Goal: Task Accomplishment & Management: Use online tool/utility

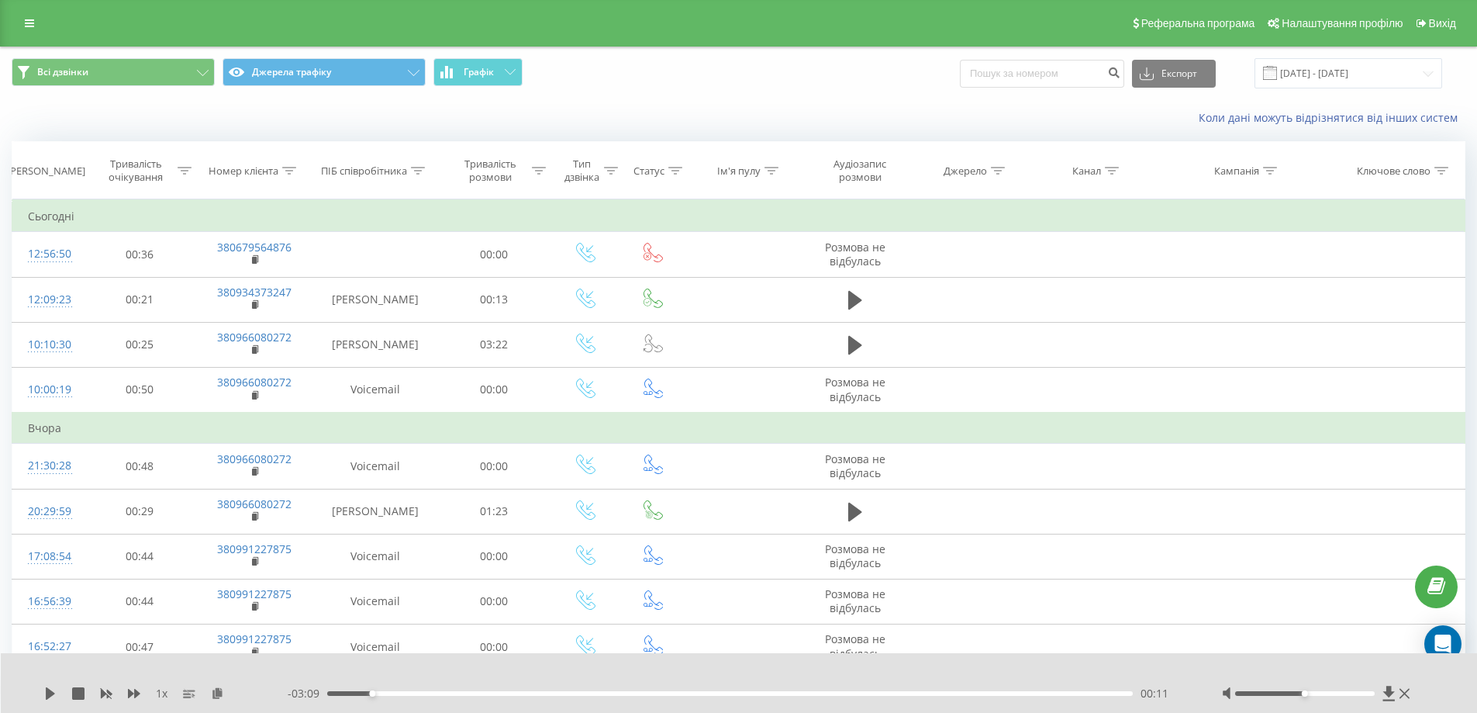
click at [192, 99] on div "Коли дані можуть відрізнятися вiд інших систем" at bounding box center [738, 117] width 1475 height 37
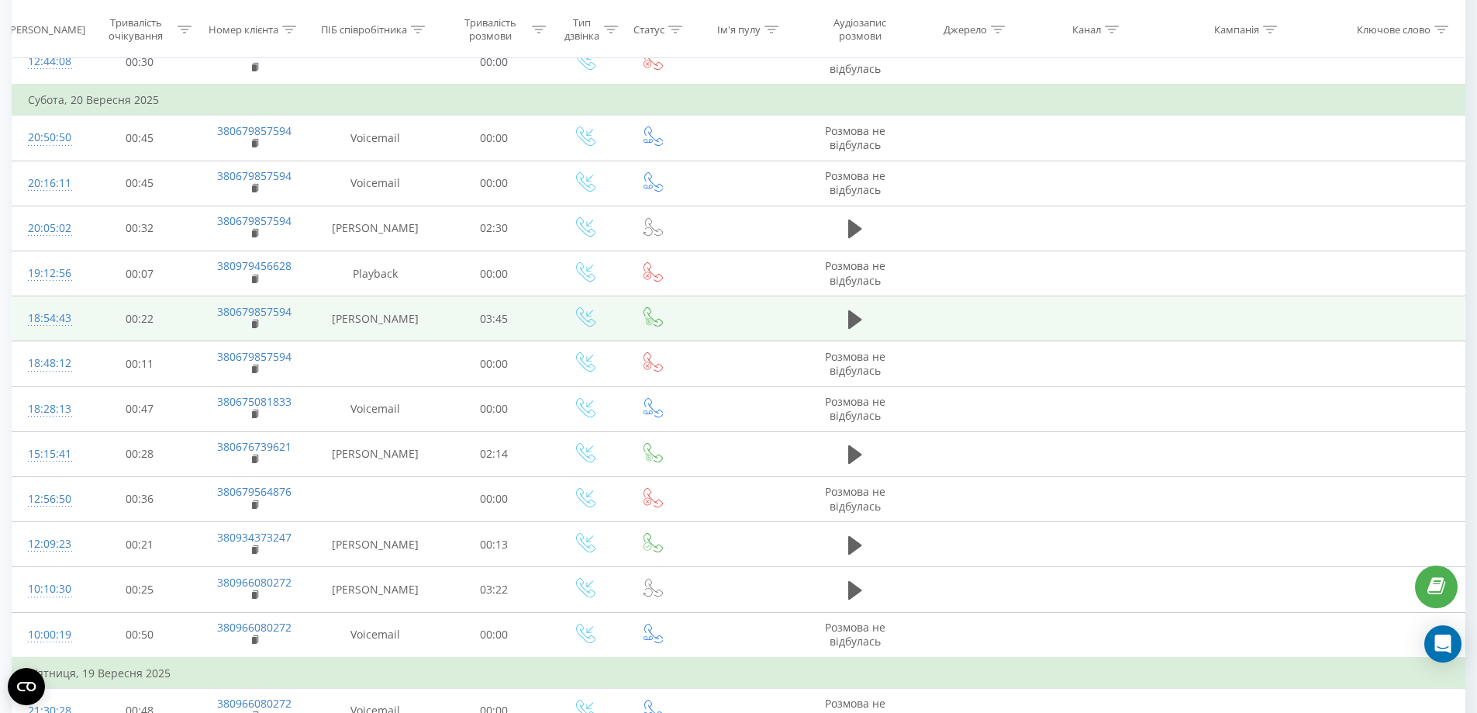
scroll to position [620, 0]
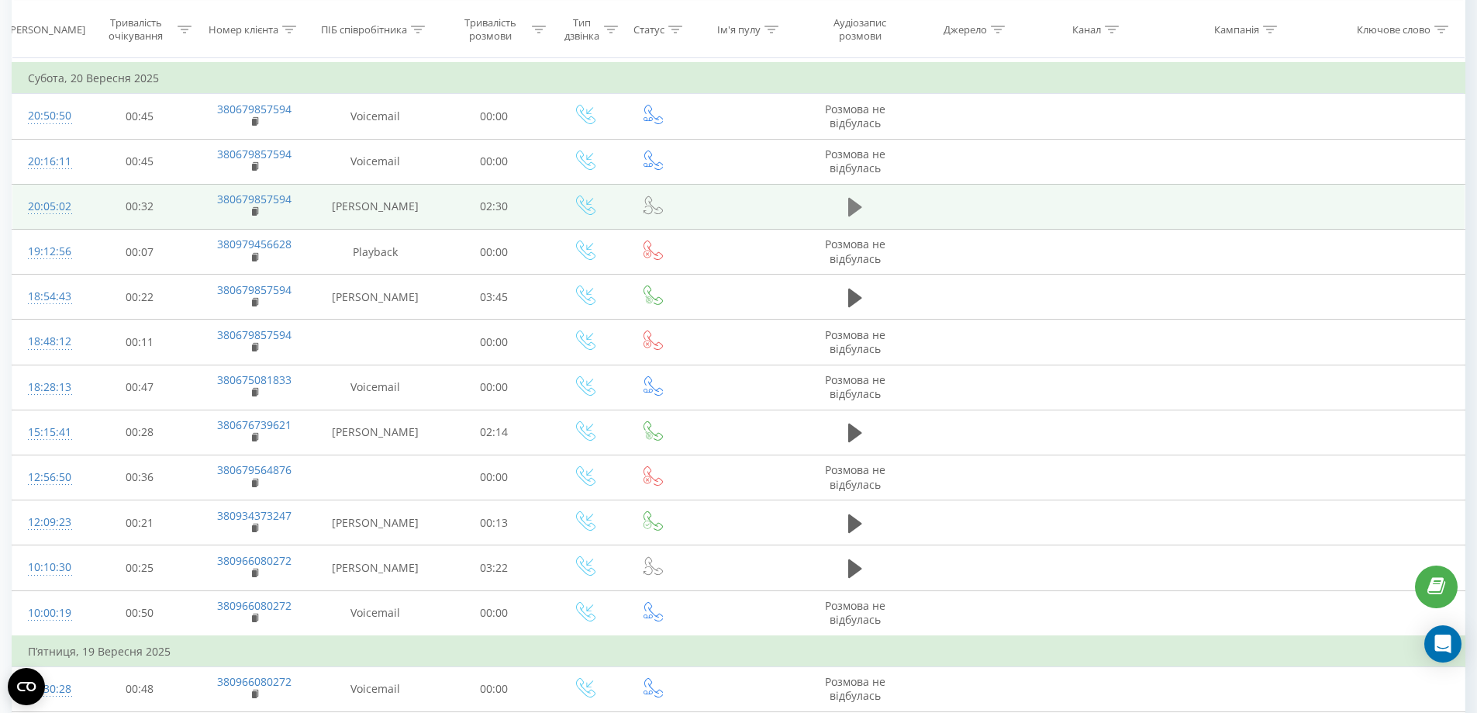
click at [849, 208] on icon at bounding box center [855, 207] width 14 height 19
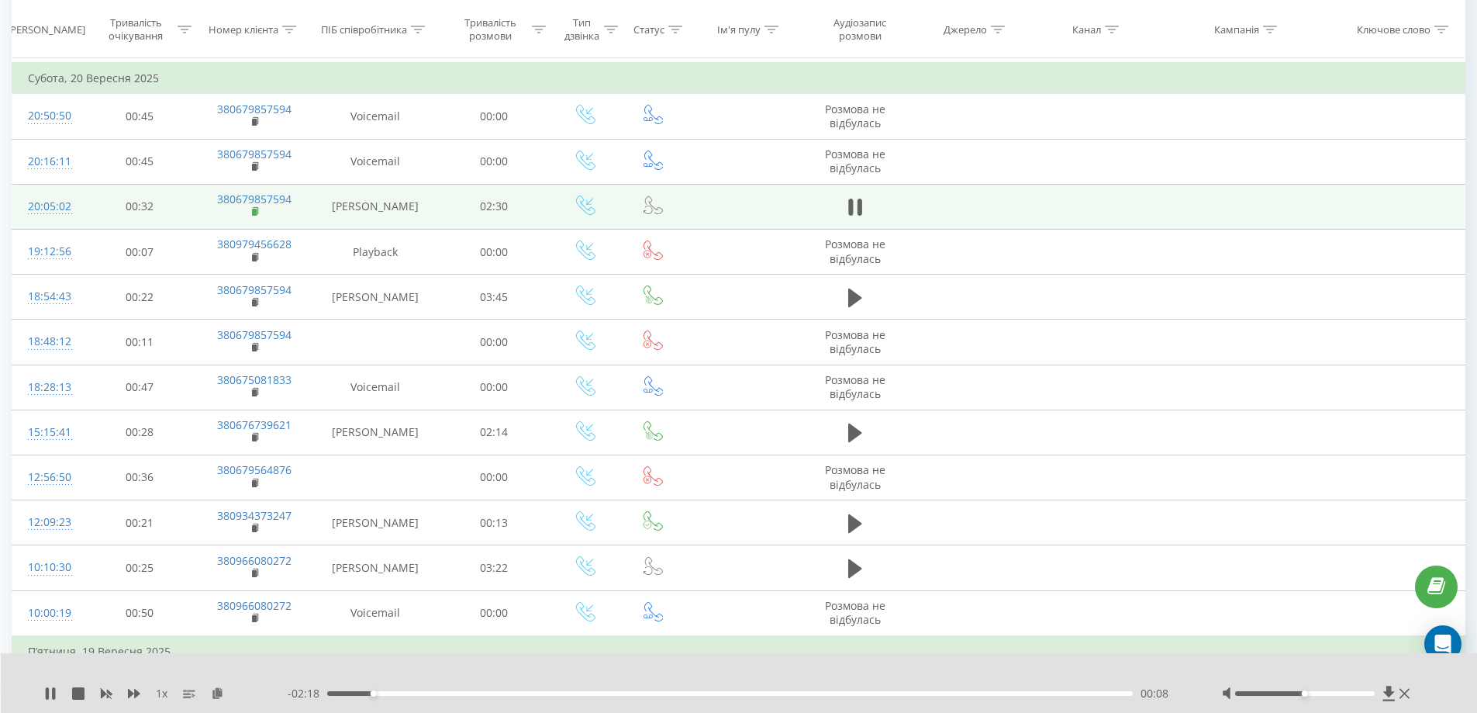
click at [257, 213] on rect at bounding box center [254, 212] width 5 height 7
